Goal: Navigation & Orientation: Find specific page/section

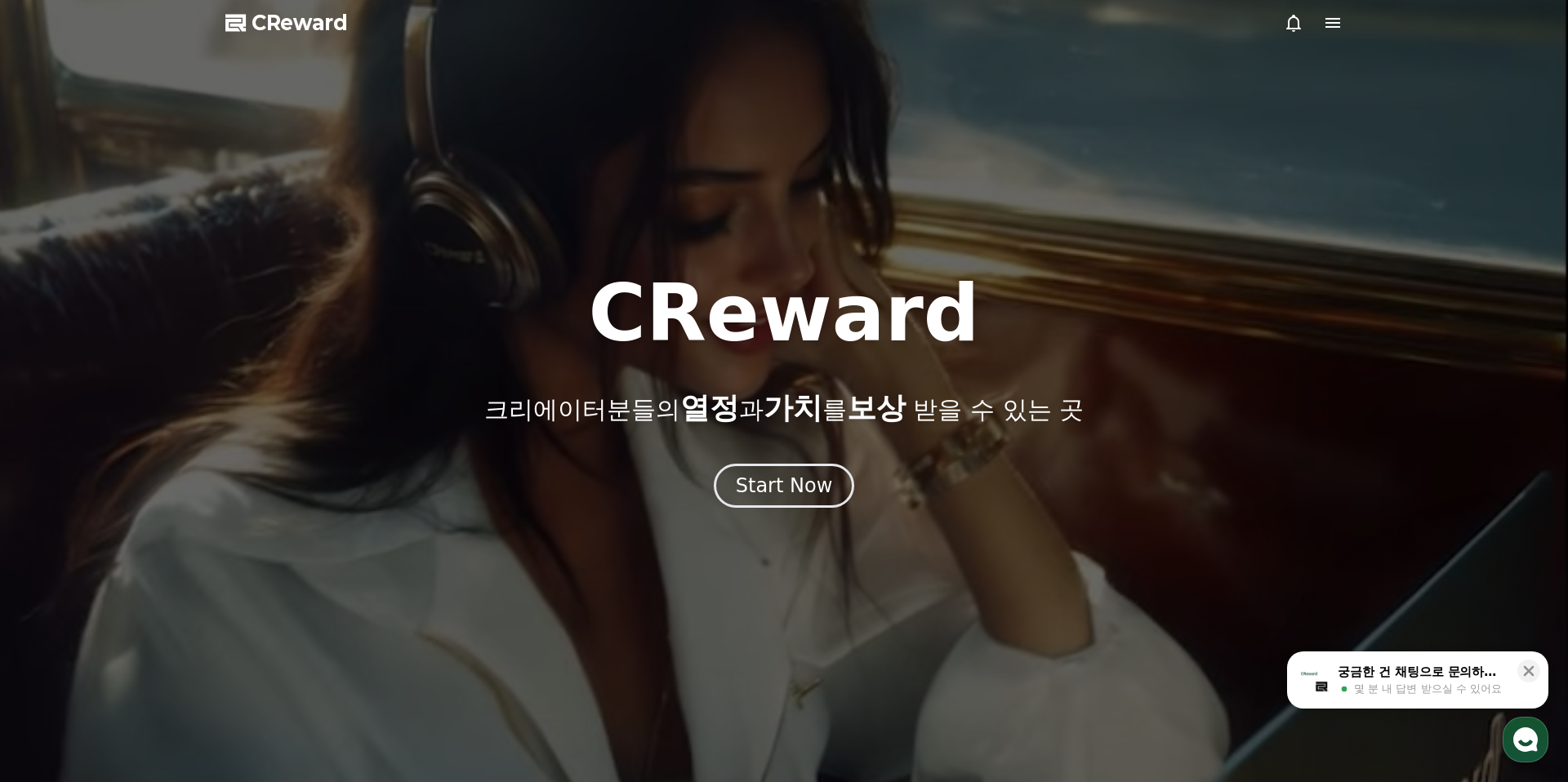
click at [1472, 704] on button "궁금한 건 채팅으로 문의하세요 몇 분 내 답변 받으실 수 있어요" at bounding box center [1417, 680] width 261 height 57
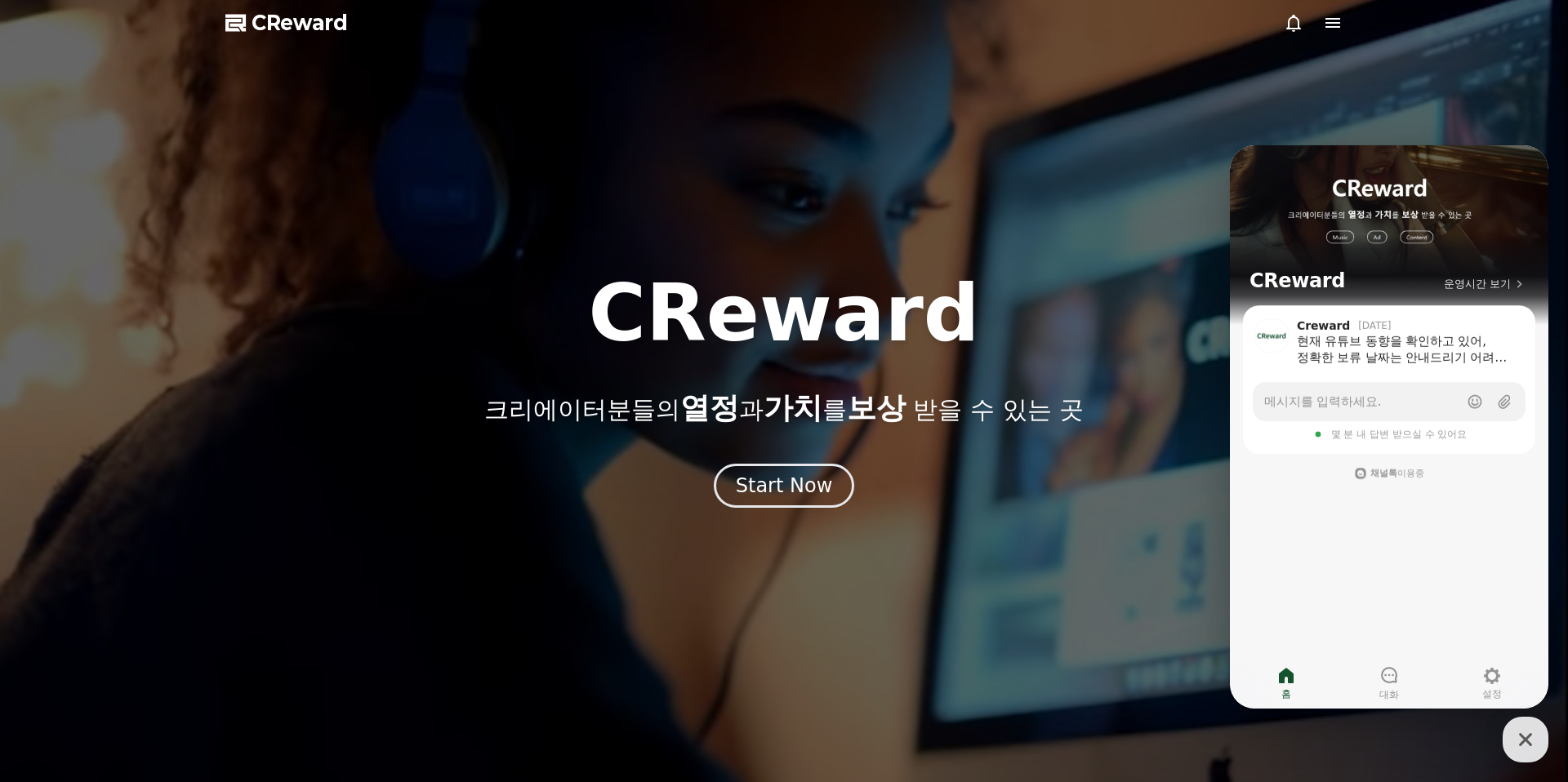
click at [1297, 135] on div at bounding box center [784, 391] width 1568 height 782
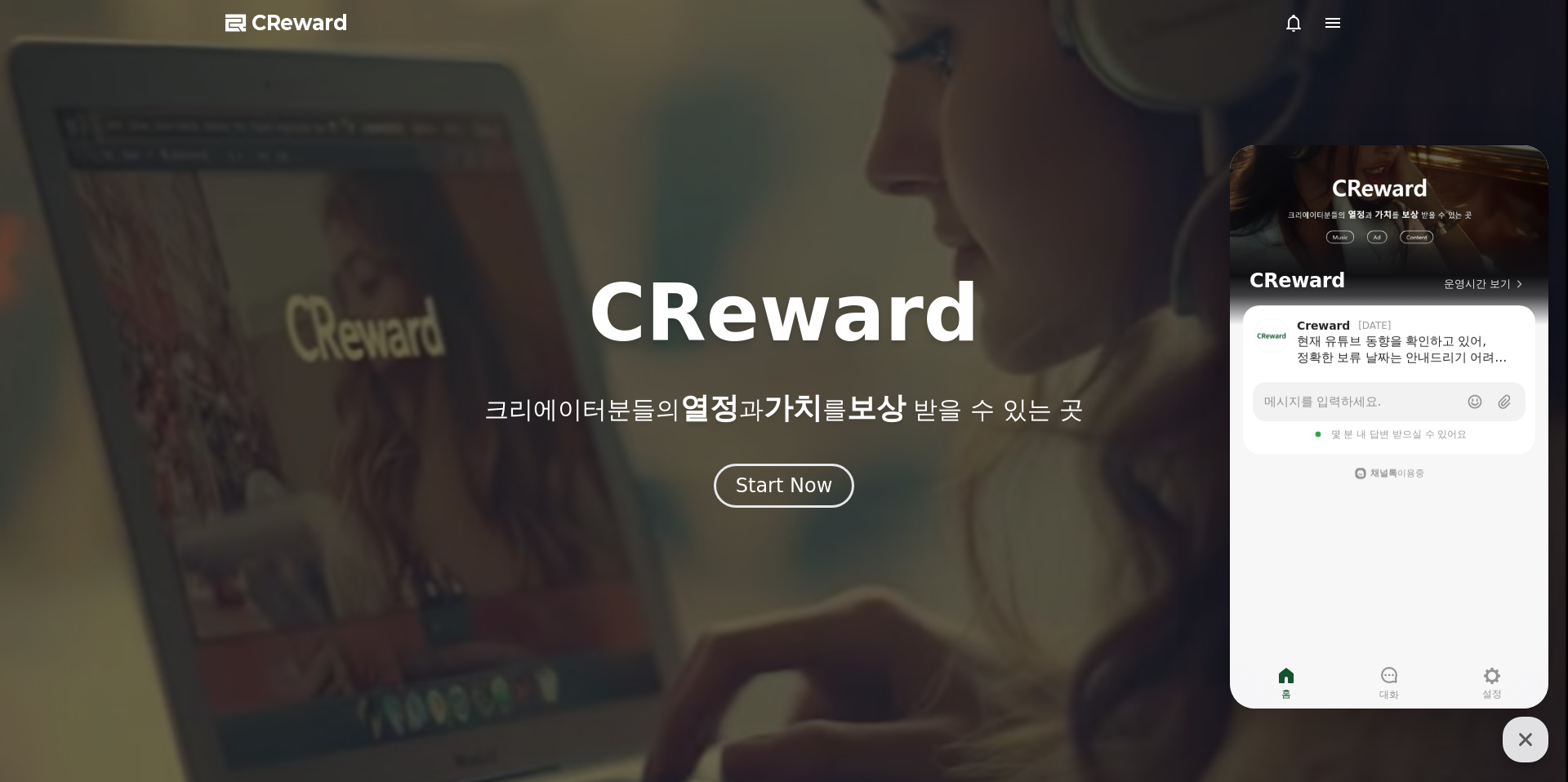
click at [798, 458] on div "CReward 크리에이터분들의 열정 과 가치 를 보상 받을 수 있는 곳 Start Now" at bounding box center [784, 391] width 1568 height 234
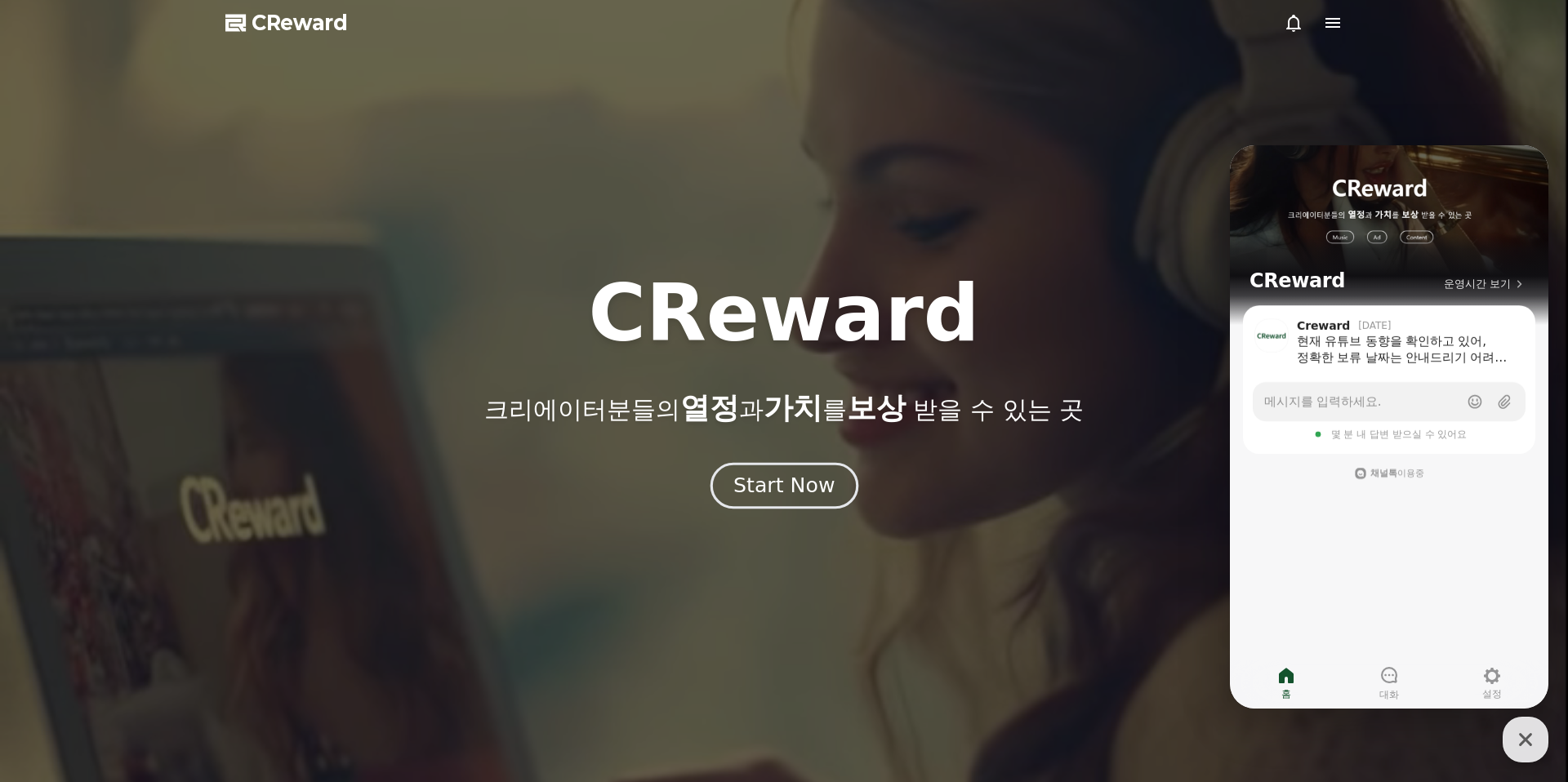
click at [791, 472] on div "Start Now" at bounding box center [783, 486] width 101 height 28
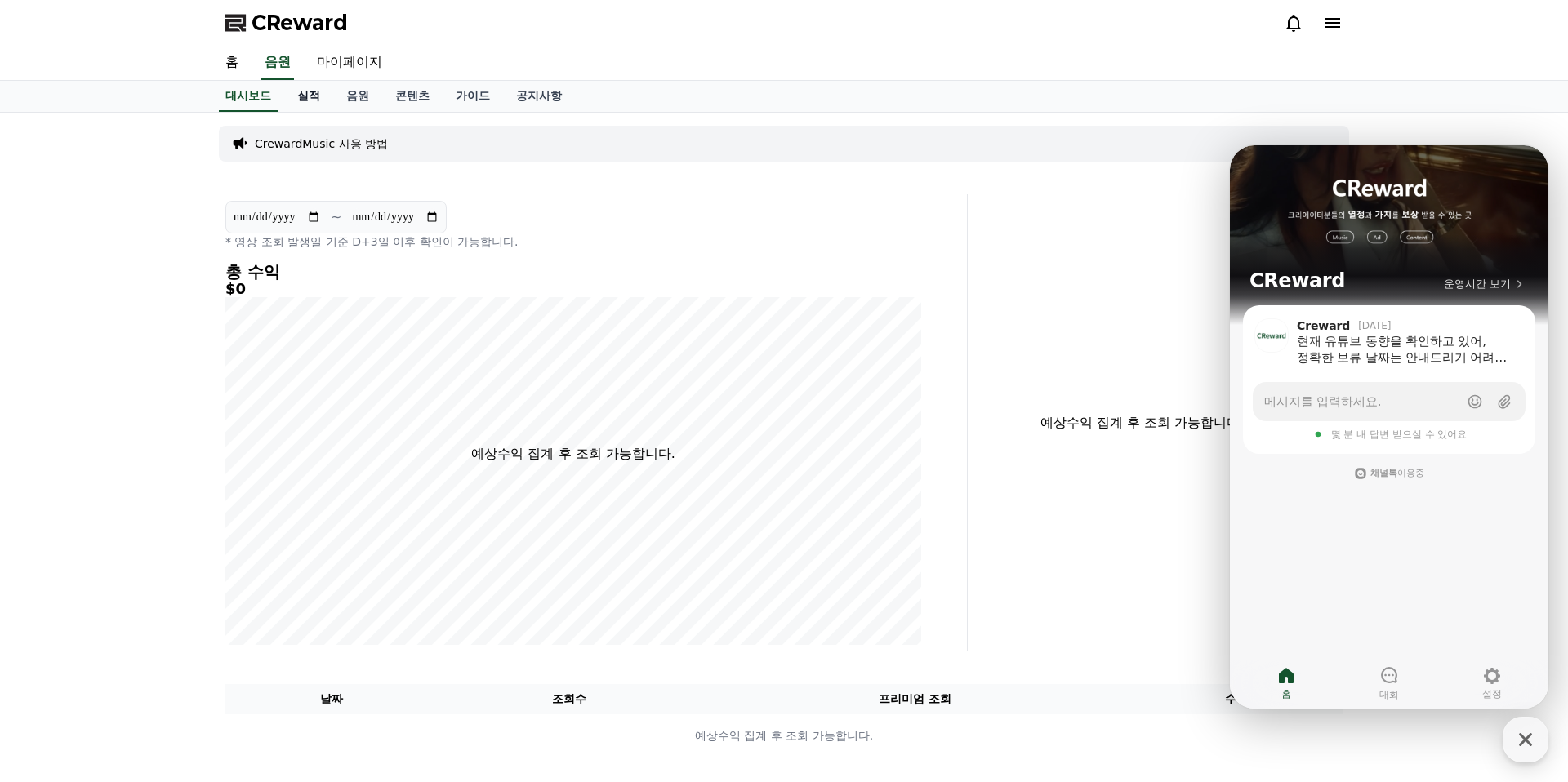
click at [298, 88] on link "실적" at bounding box center [308, 96] width 49 height 31
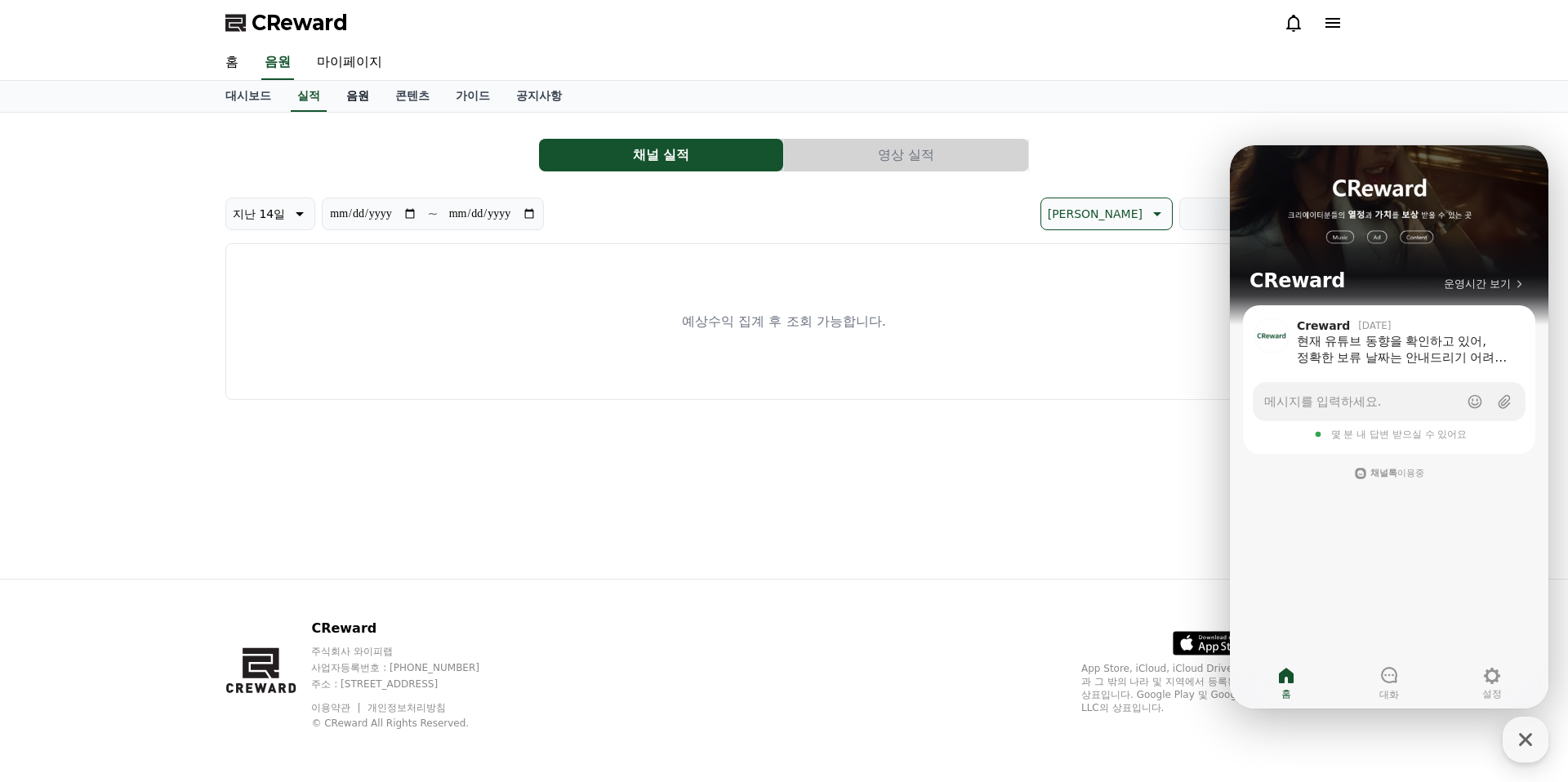
click at [355, 100] on link "음원" at bounding box center [357, 96] width 49 height 31
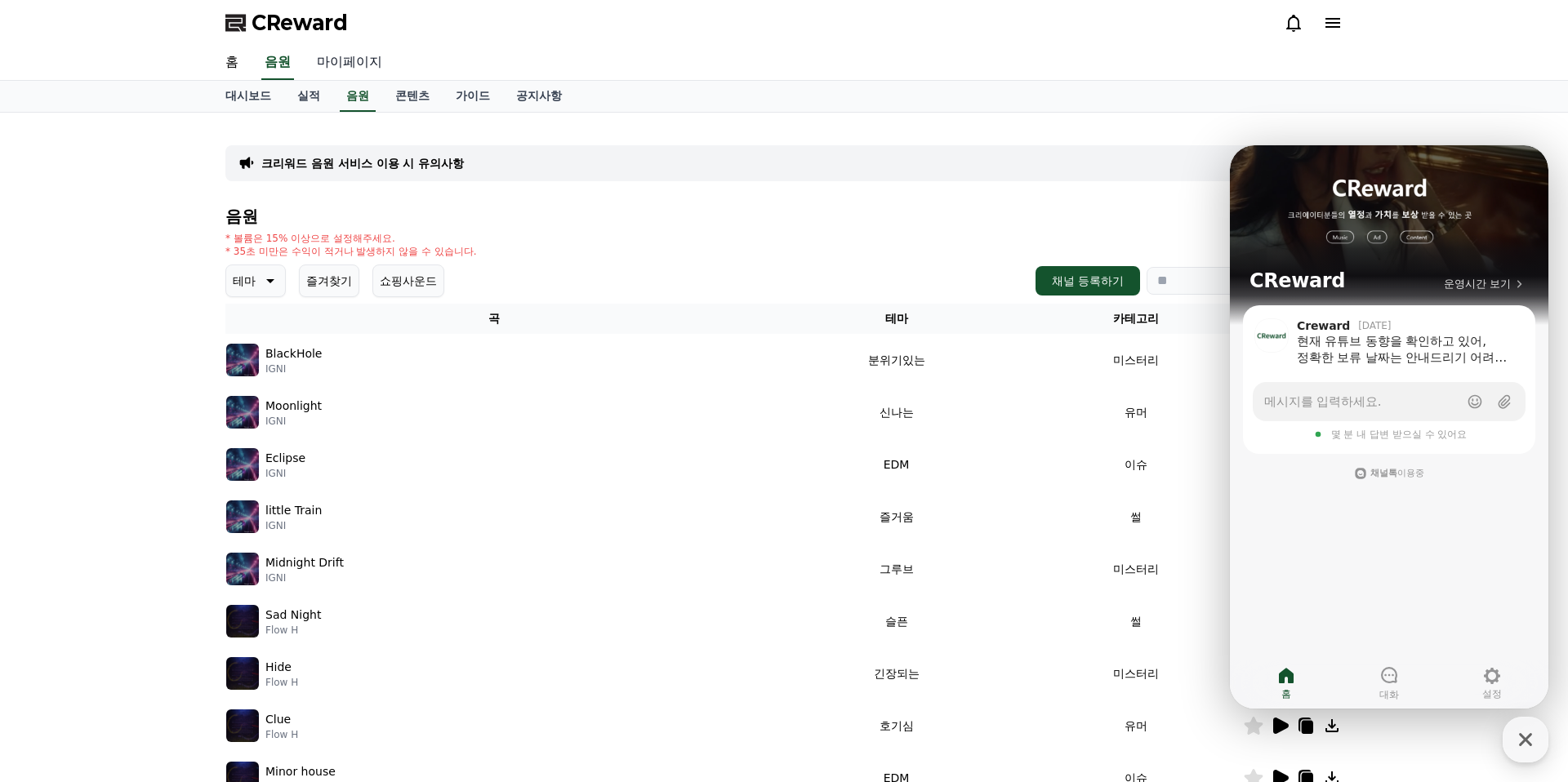
click at [347, 53] on link "마이페이지" at bounding box center [349, 63] width 91 height 34
select select "**********"
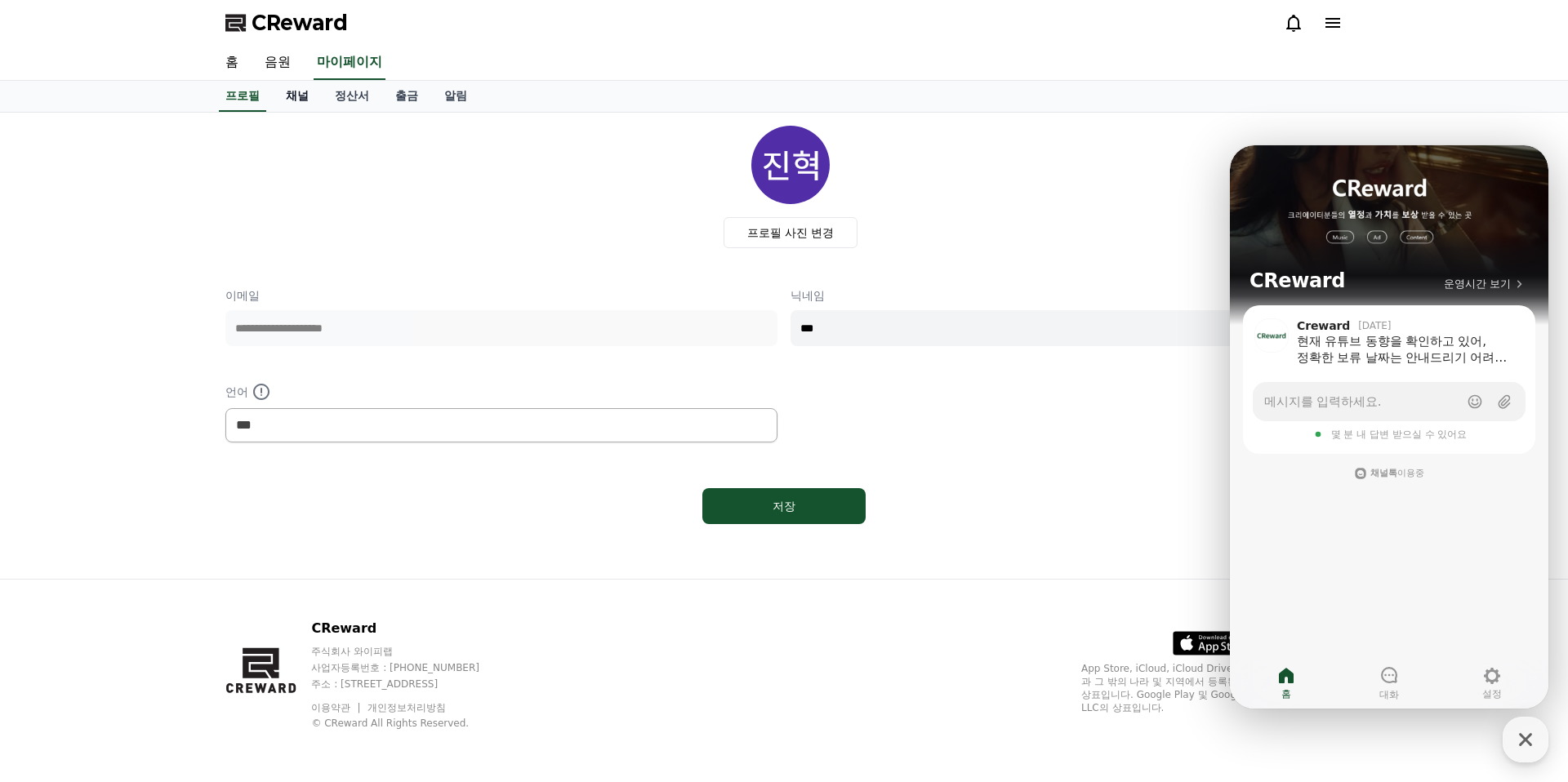
click at [309, 93] on link "채널" at bounding box center [297, 96] width 49 height 31
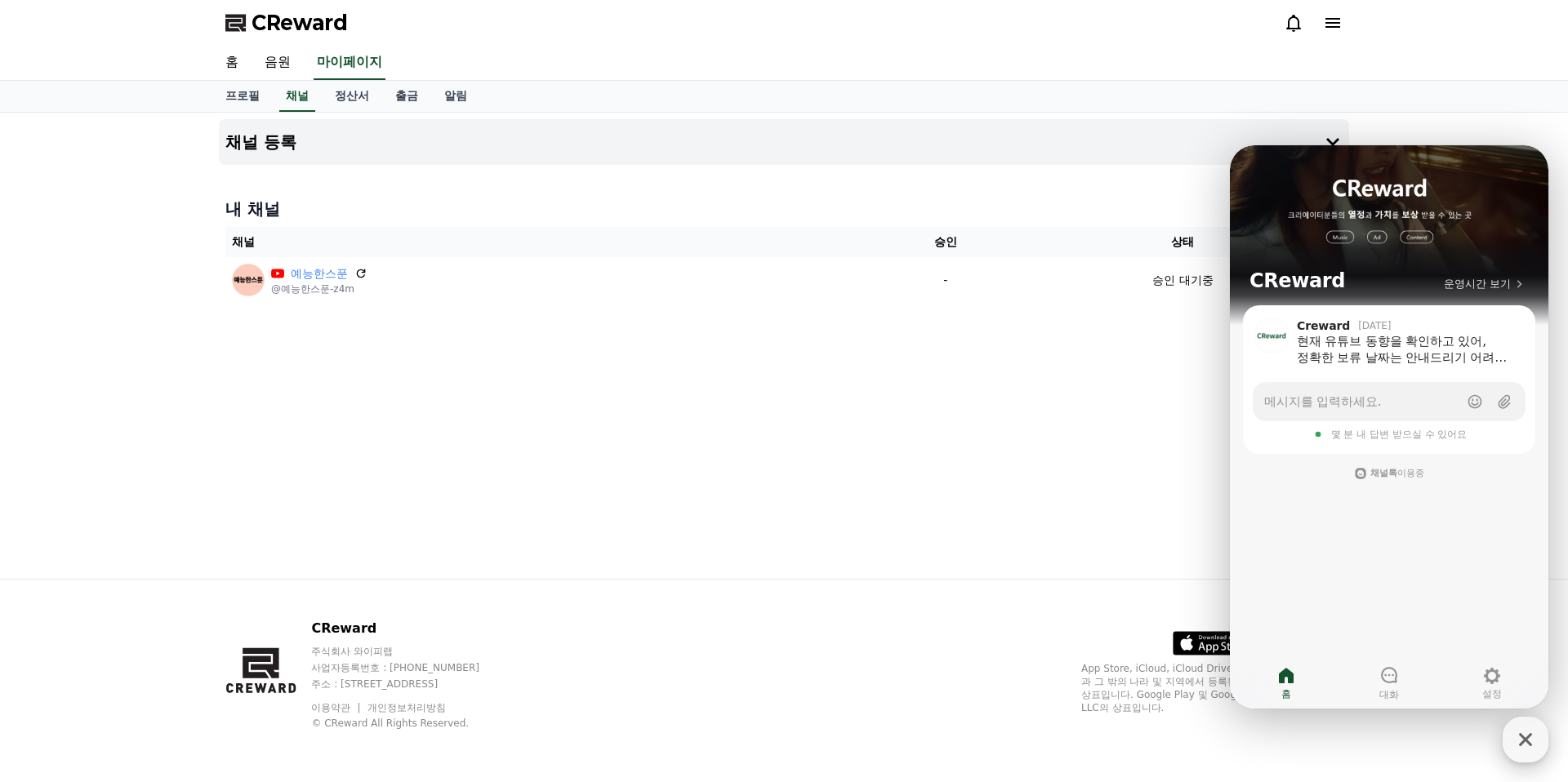
click at [1525, 736] on icon "button" at bounding box center [1525, 739] width 29 height 29
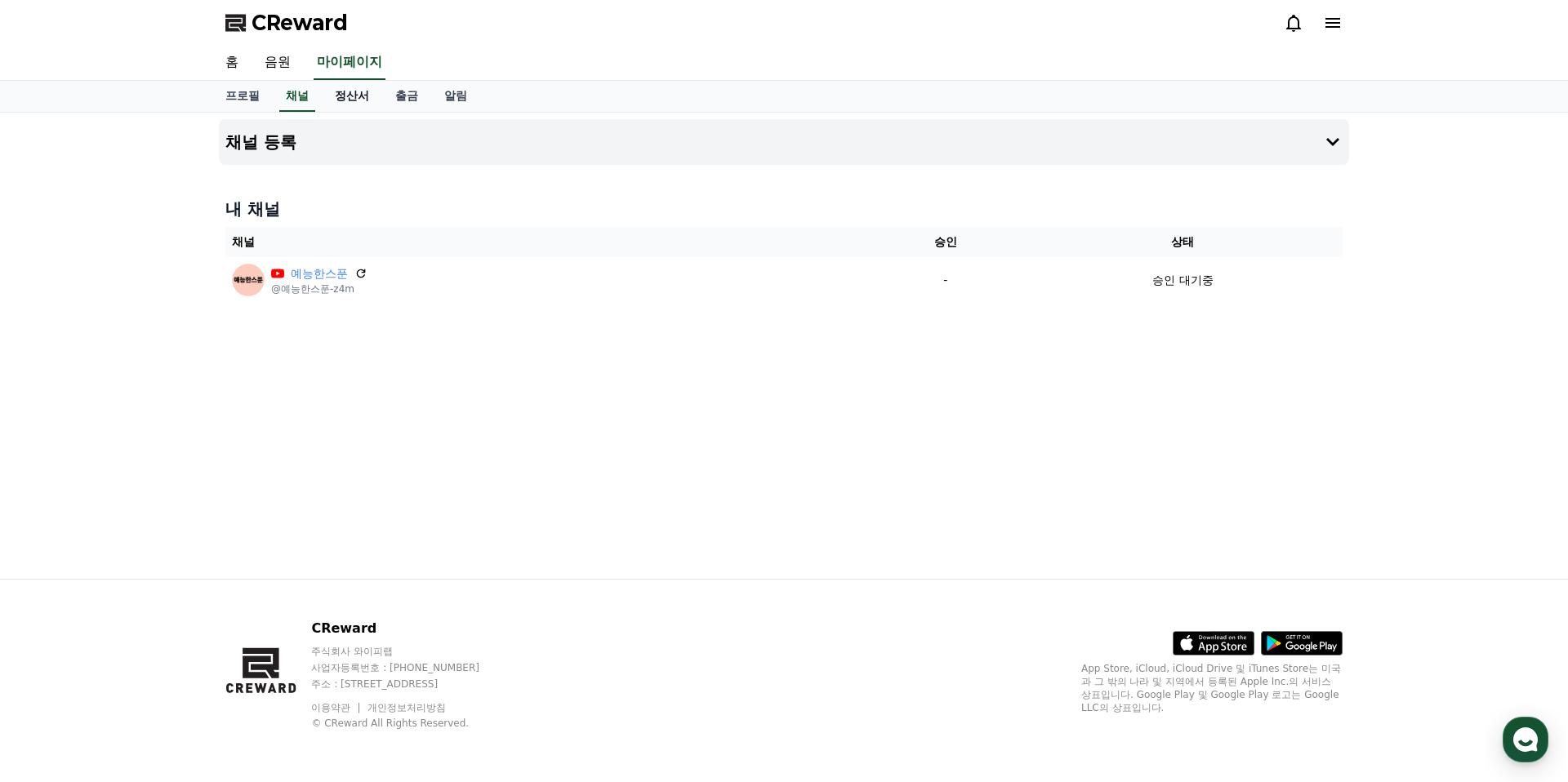
click at [358, 100] on link "정산서" at bounding box center [352, 96] width 60 height 31
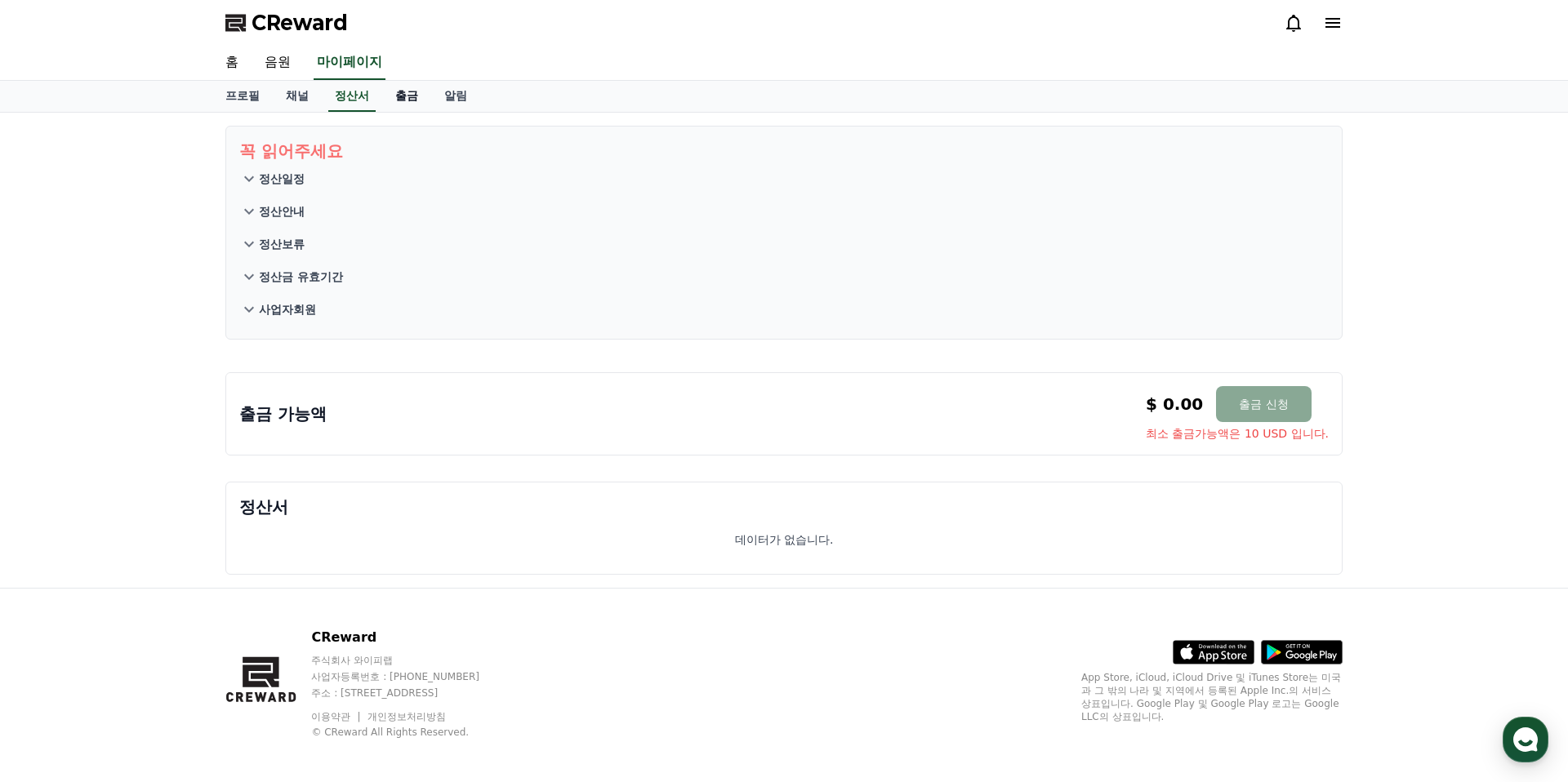
click at [403, 94] on link "출금" at bounding box center [406, 96] width 49 height 31
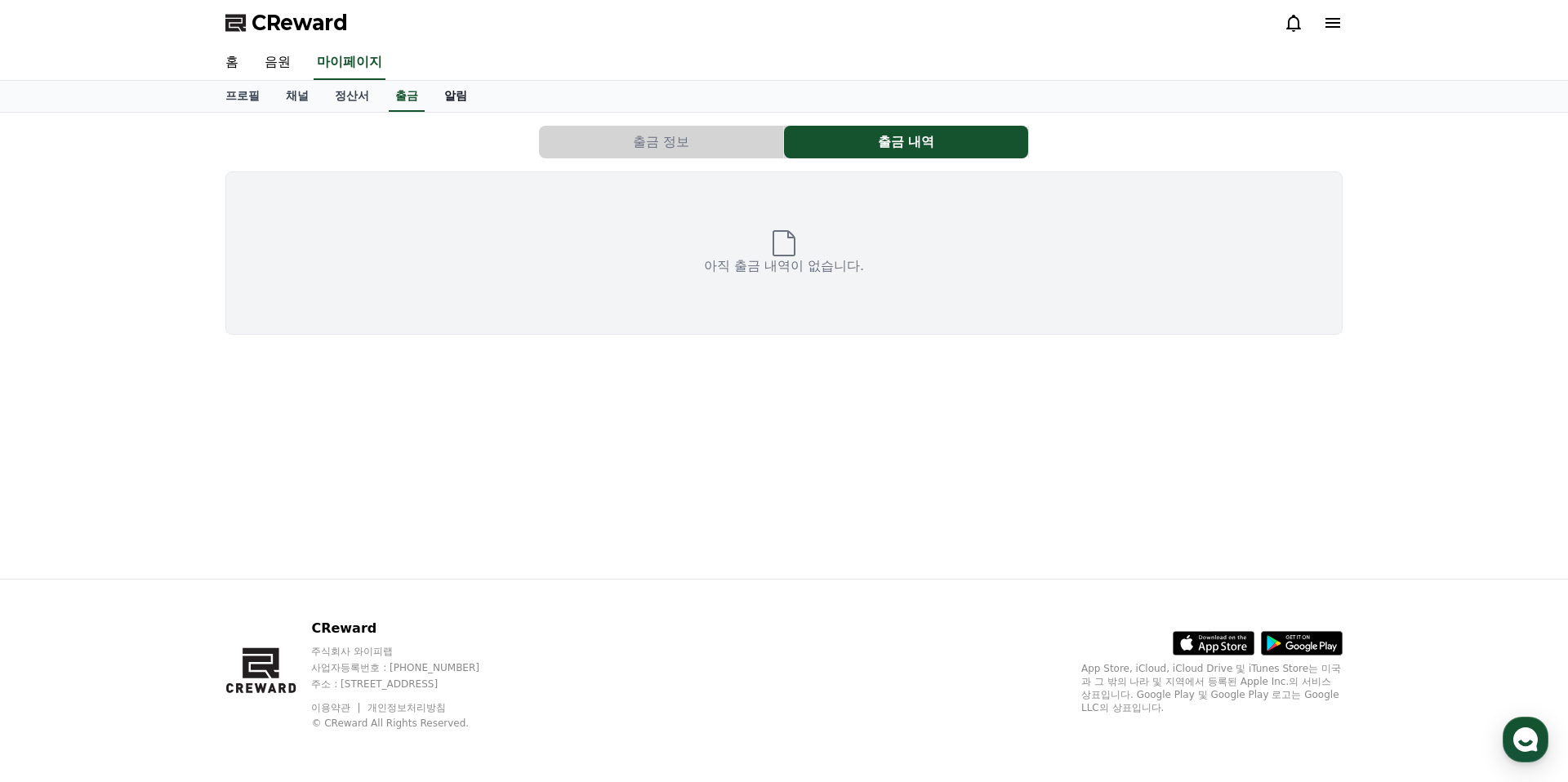
click at [443, 102] on link "알림" at bounding box center [455, 96] width 49 height 31
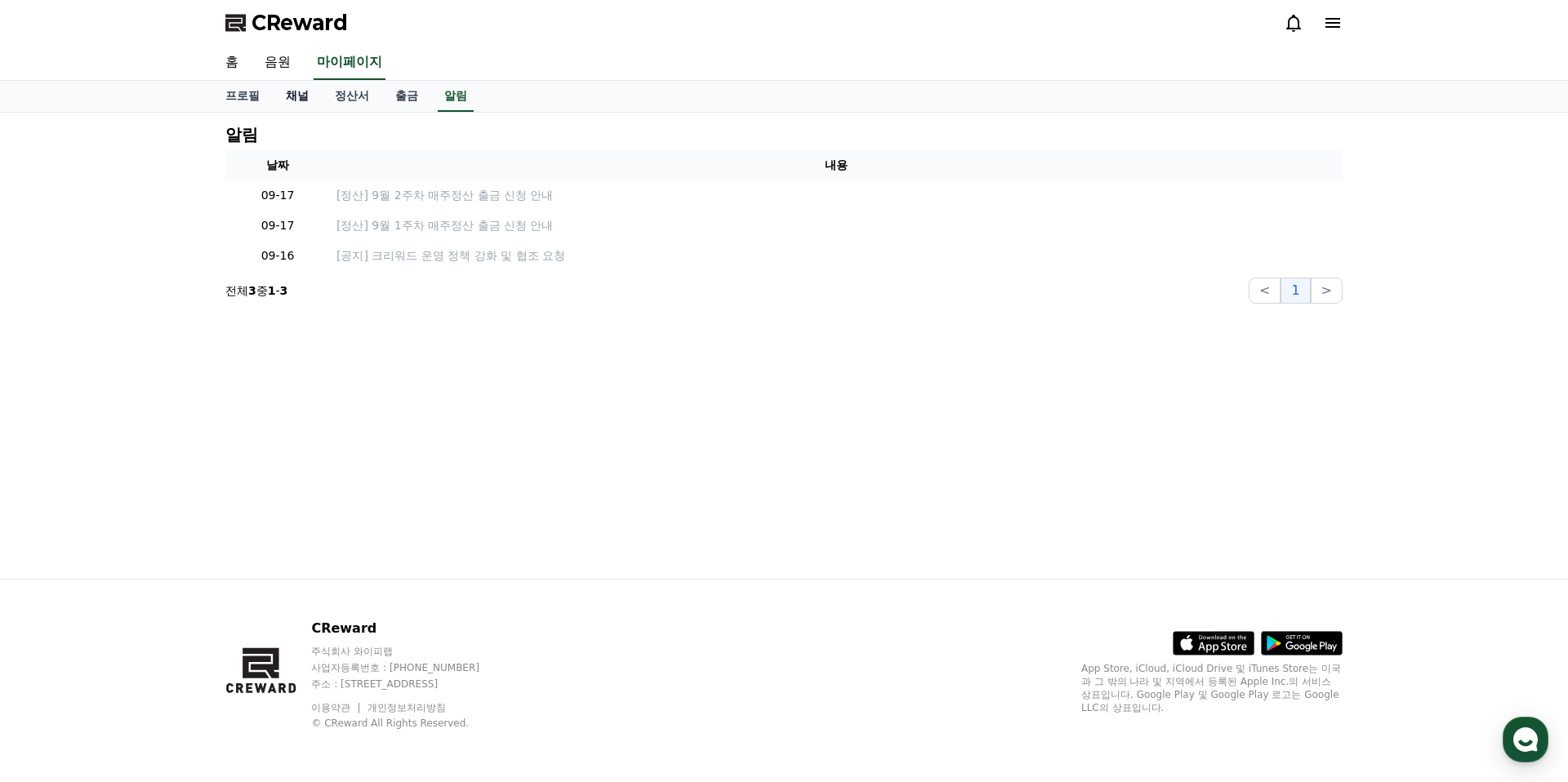
click at [305, 90] on link "채널" at bounding box center [297, 96] width 49 height 31
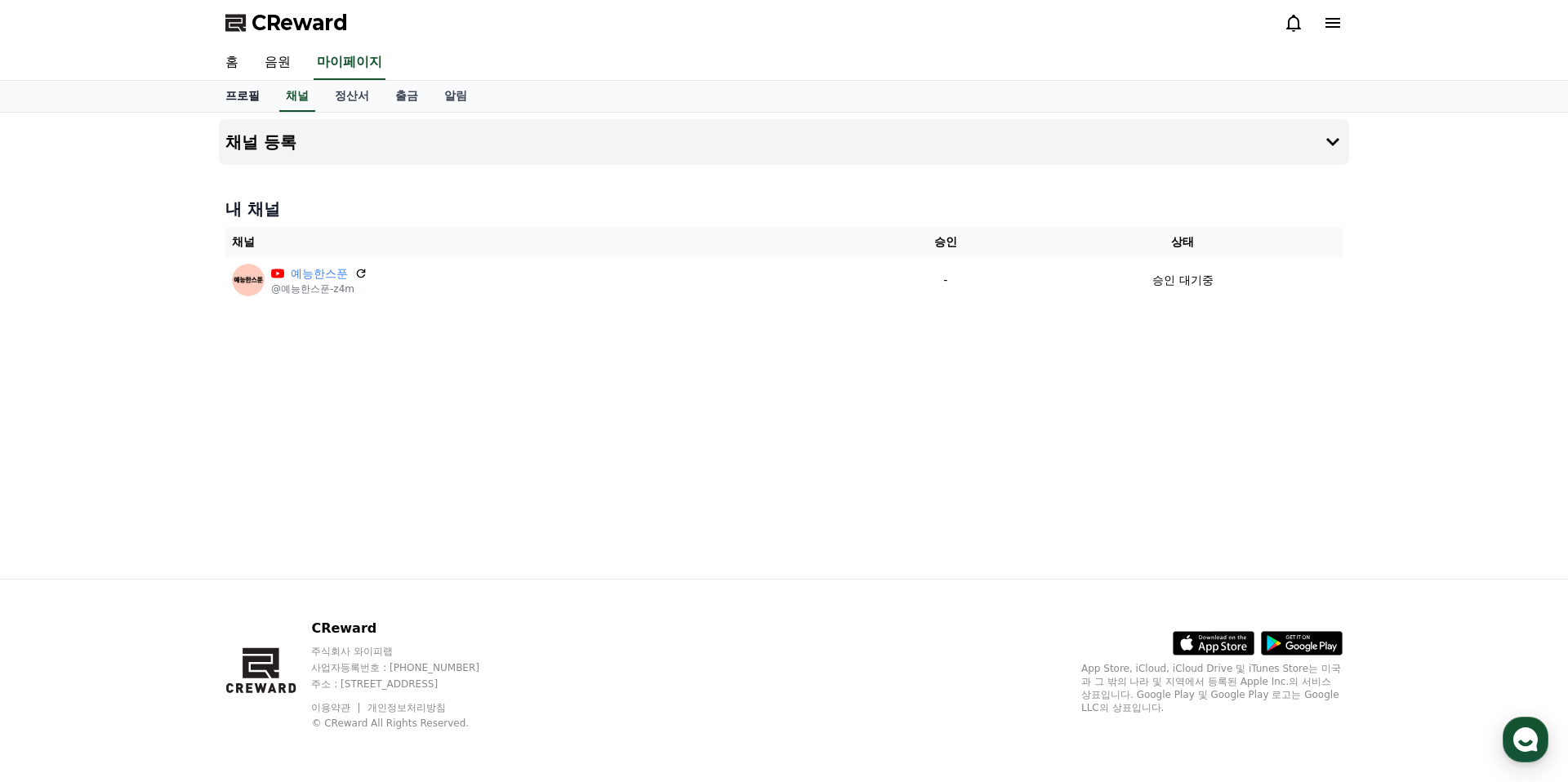
click at [247, 89] on link "프로필" at bounding box center [242, 96] width 60 height 31
select select "**********"
